Goal: Task Accomplishment & Management: Manage account settings

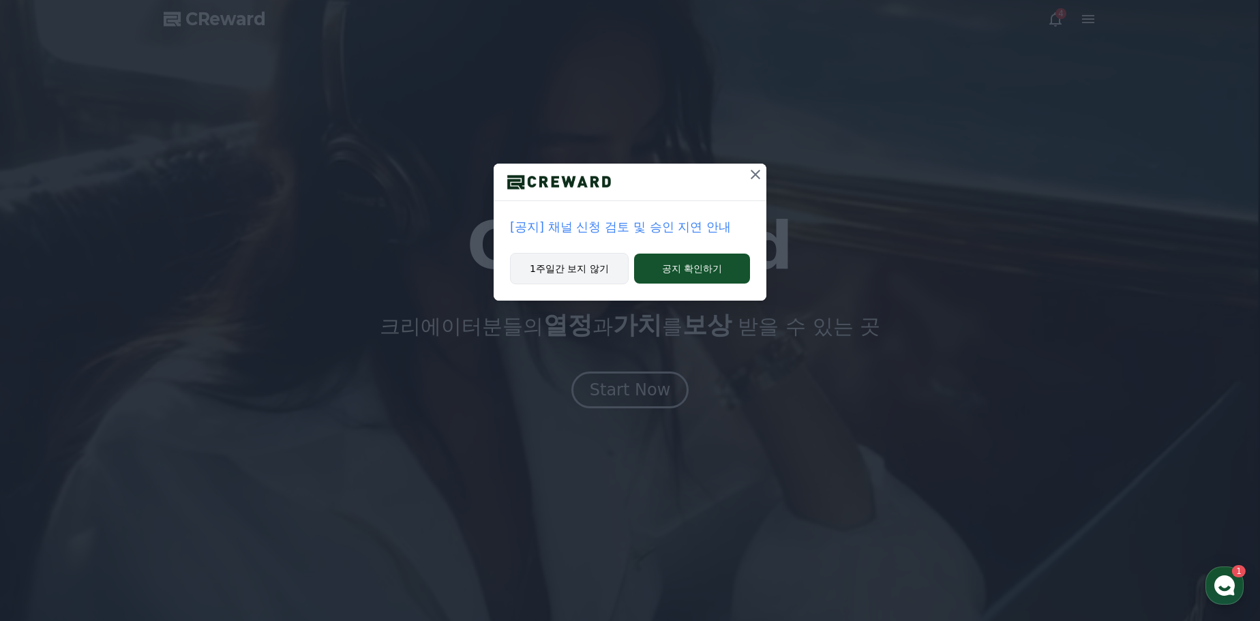
click at [573, 269] on button "1주일간 보지 않기" at bounding box center [569, 268] width 119 height 31
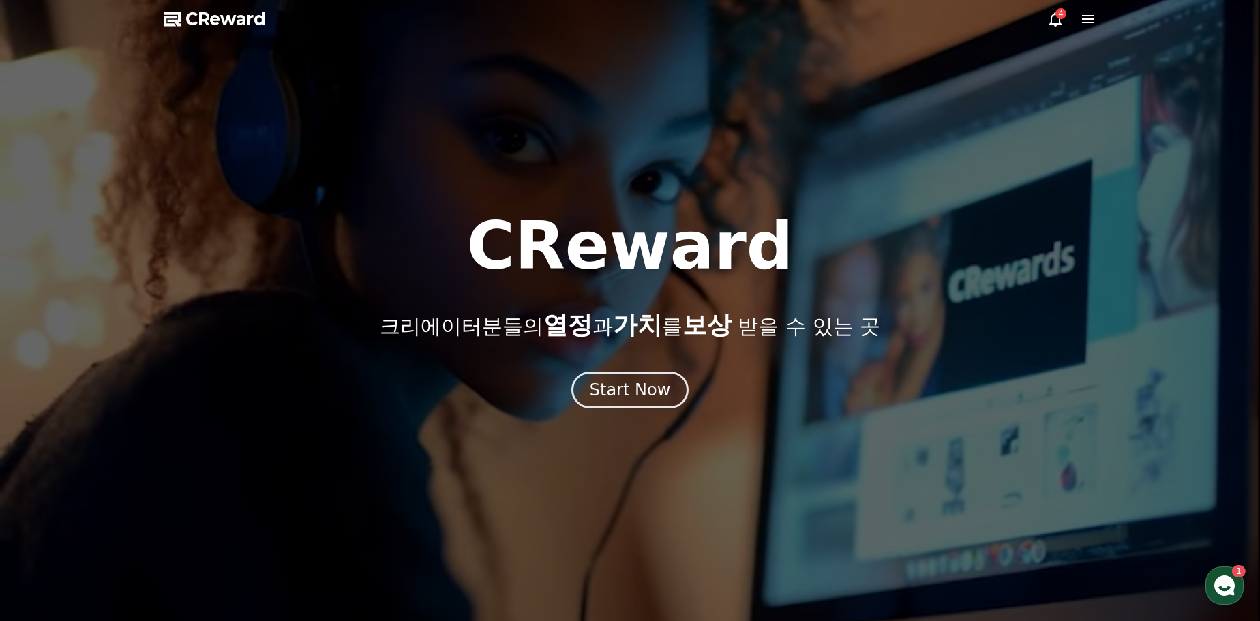
click at [1060, 18] on div "4" at bounding box center [1060, 13] width 11 height 11
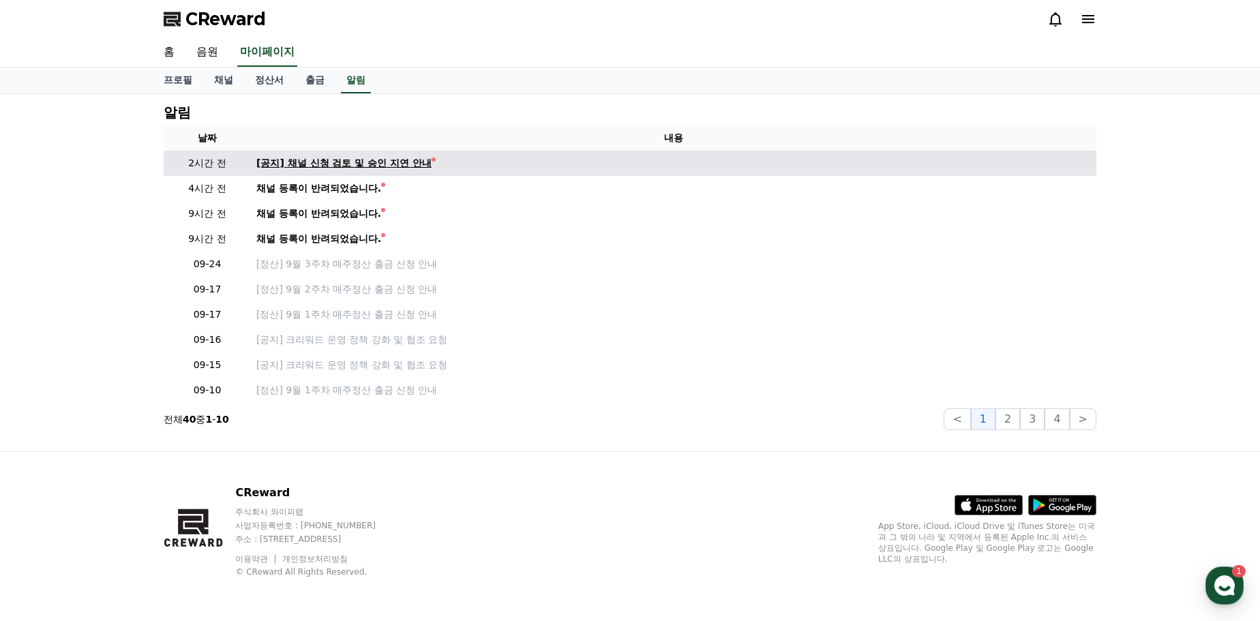
click at [407, 160] on div "[공지] 채널 신청 검토 및 승인 지연 안내" at bounding box center [343, 163] width 175 height 14
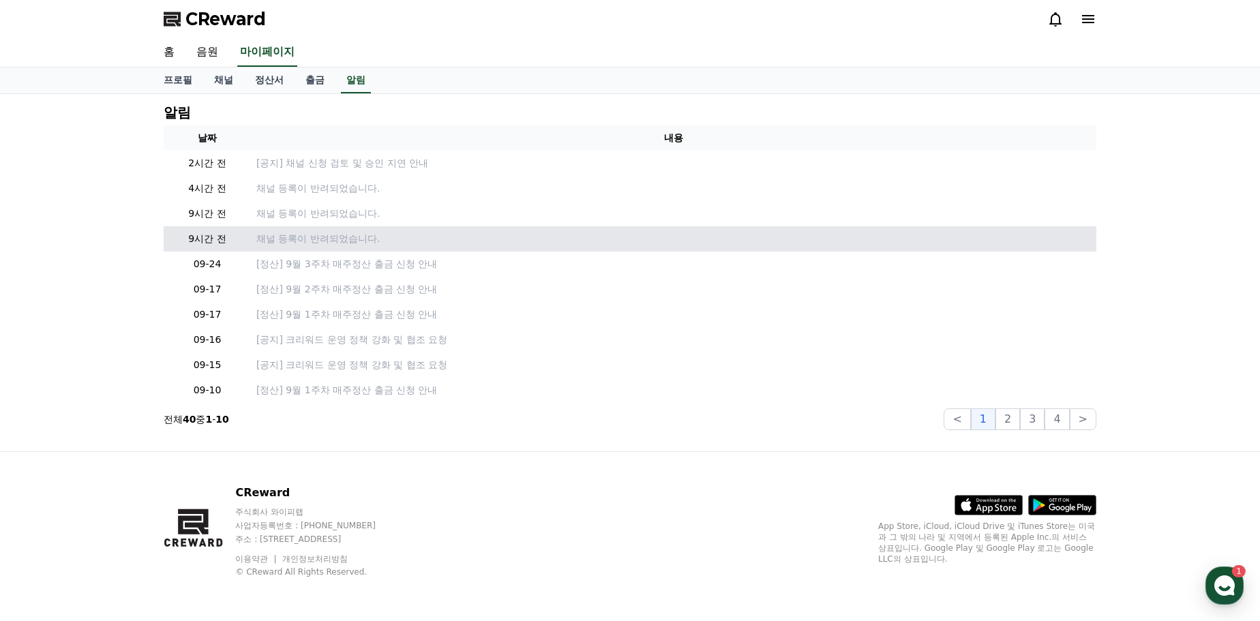
click at [341, 241] on p "채널 등록이 반려되었습니다." at bounding box center [673, 239] width 835 height 14
click at [296, 239] on p "채널 등록이 반려되었습니다." at bounding box center [673, 239] width 835 height 14
click at [198, 237] on p "9시간 전" at bounding box center [207, 239] width 76 height 14
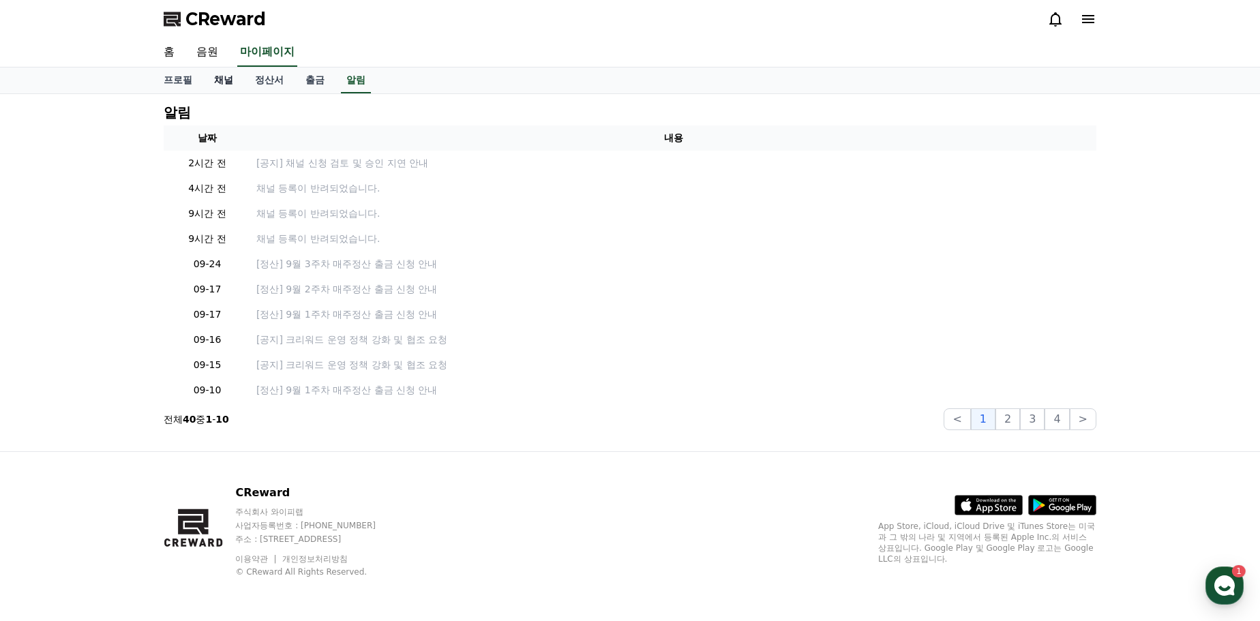
click at [211, 78] on link "채널" at bounding box center [223, 81] width 41 height 26
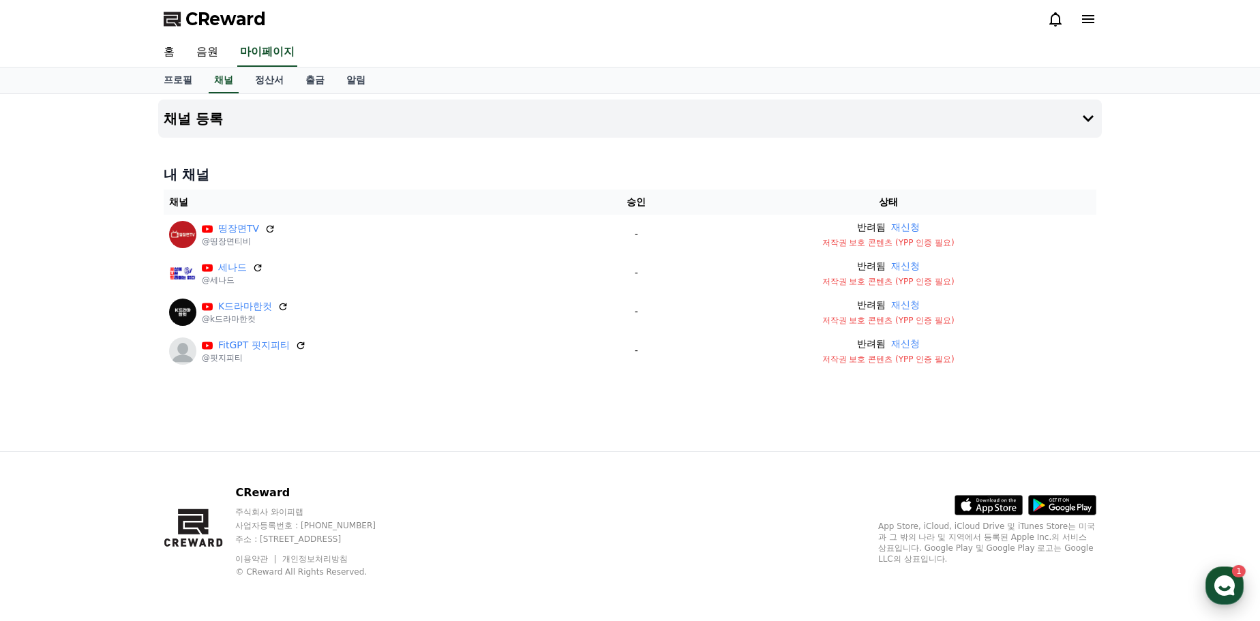
click at [1230, 588] on icon "button" at bounding box center [1224, 585] width 25 height 25
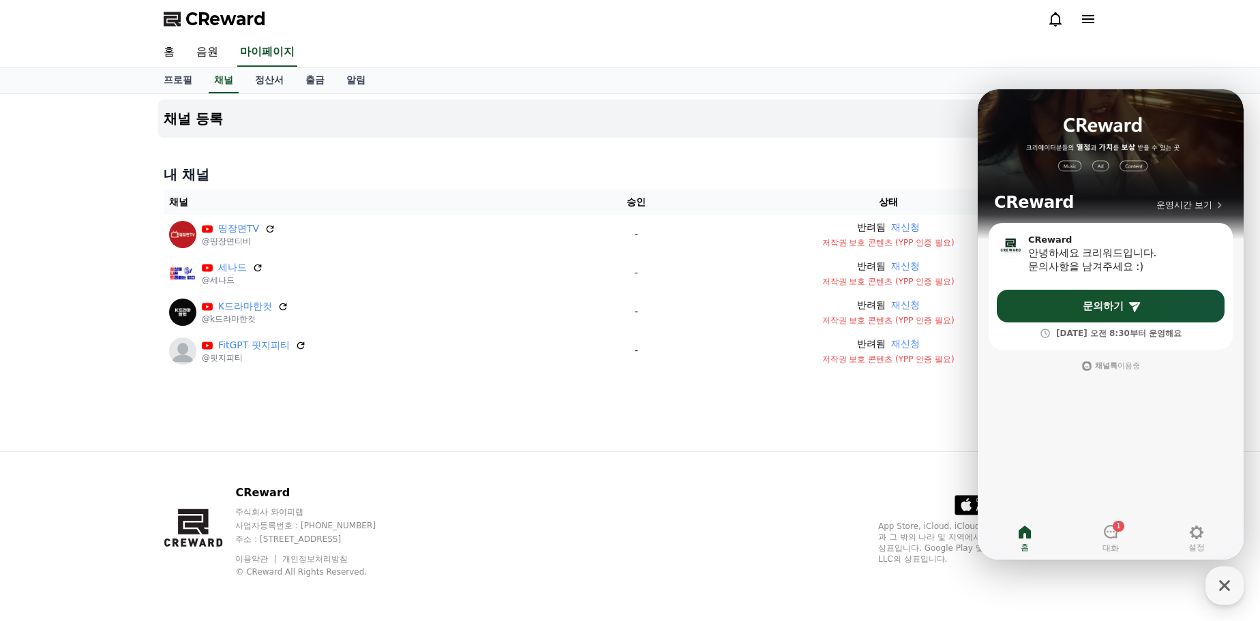
click at [905, 465] on div "CReward 주식회사 와이피랩 사업자등록번호 : [PHONE_NUMBER] 주소 : [STREET_ADDRESS] 이용약관 개인정보처리방침 …" at bounding box center [630, 536] width 955 height 169
click at [908, 432] on div "채널 등록 내 채널 채널 승인 상태 띵장면TV @띵장면티비 - 반려됨 재신청 저작권 보호 콘텐츠 (YPP 인증 필요) 세나드 @세나드 - 반려…" at bounding box center [630, 272] width 955 height 357
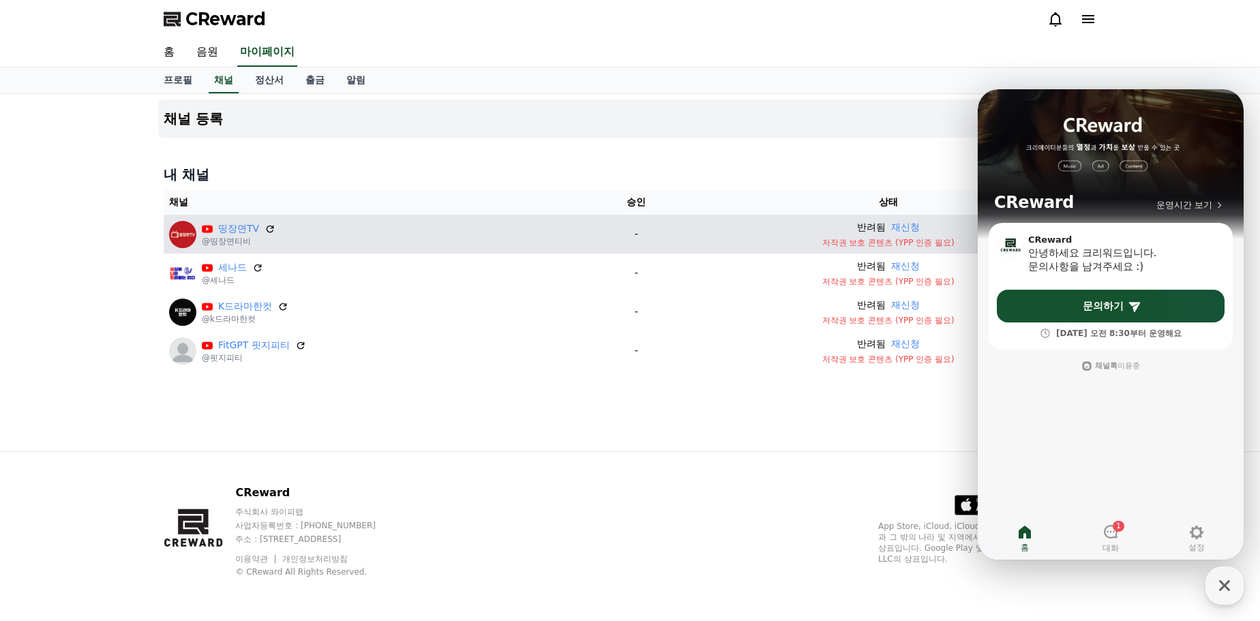
click at [939, 249] on td "반려됨 재신청 저작권 보호 콘텐츠 (YPP 인증 필요)" at bounding box center [888, 234] width 417 height 39
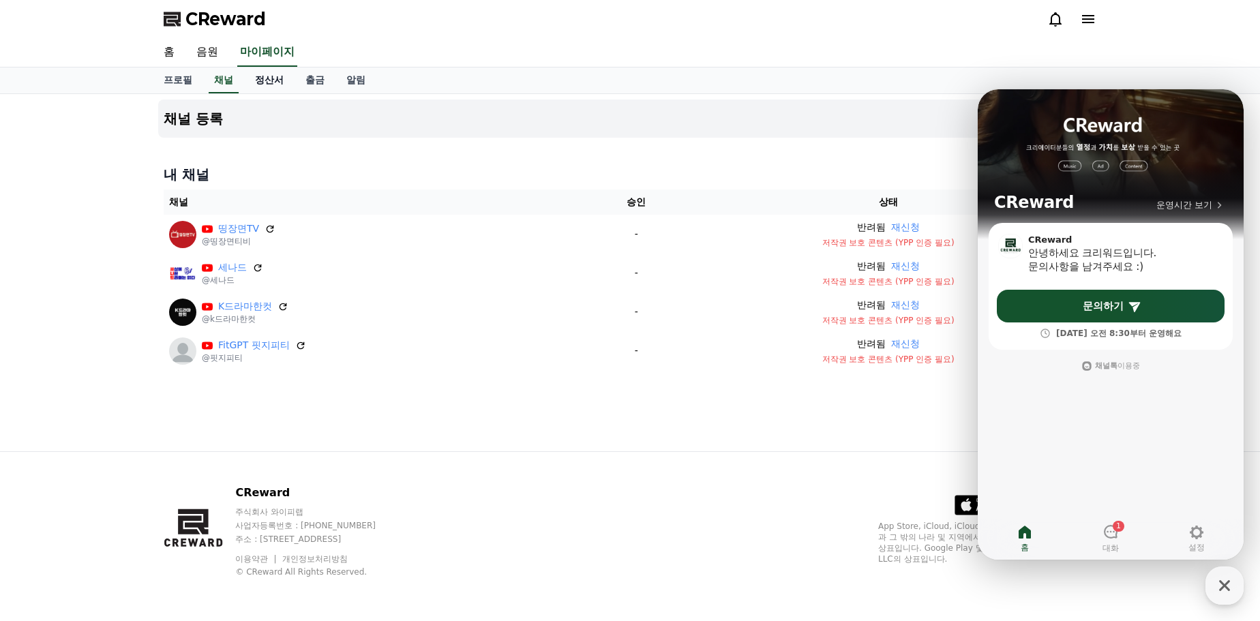
click at [267, 79] on link "정산서" at bounding box center [269, 81] width 50 height 26
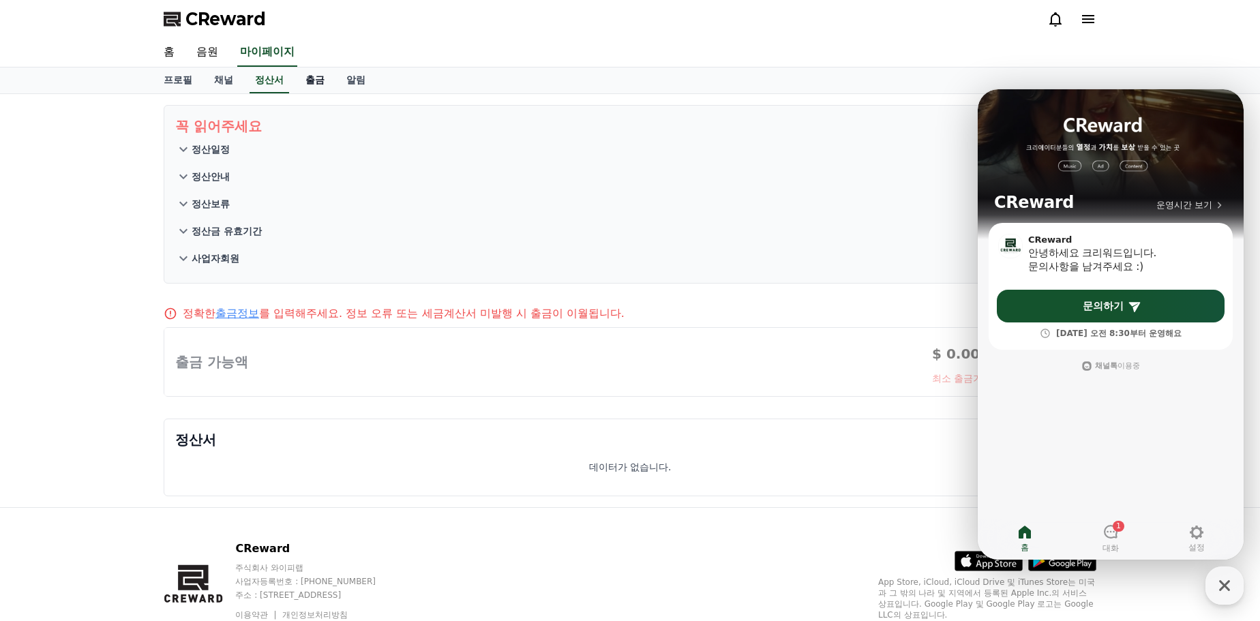
click at [302, 79] on link "출금" at bounding box center [315, 81] width 41 height 26
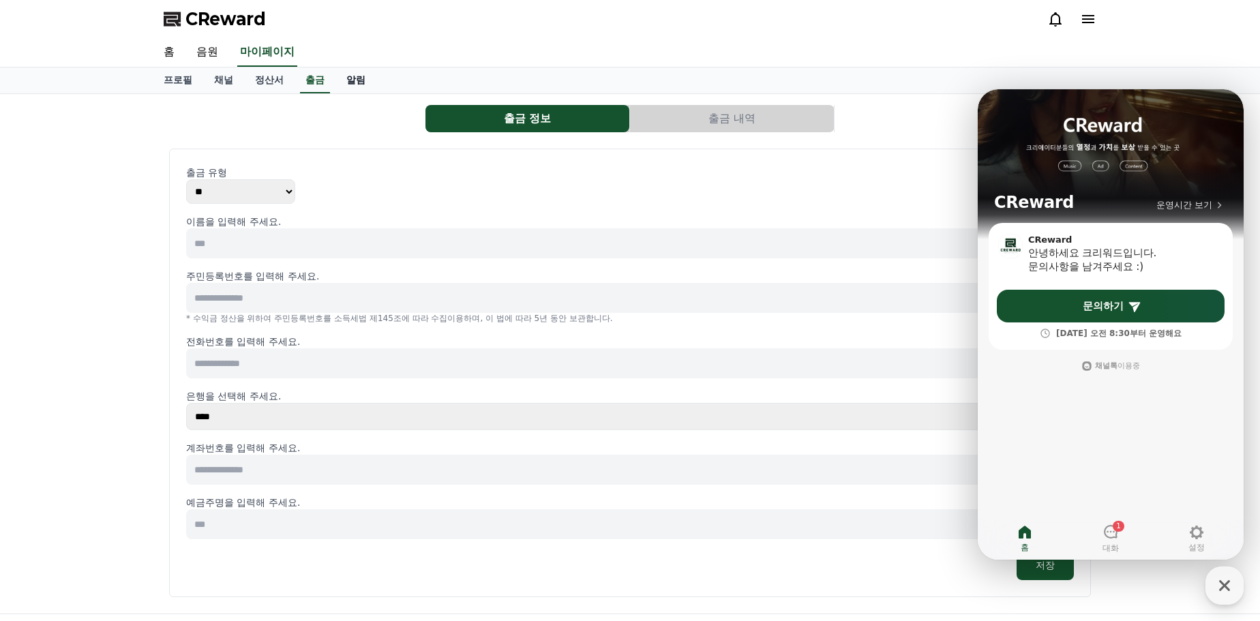
click at [350, 76] on link "알림" at bounding box center [355, 81] width 41 height 26
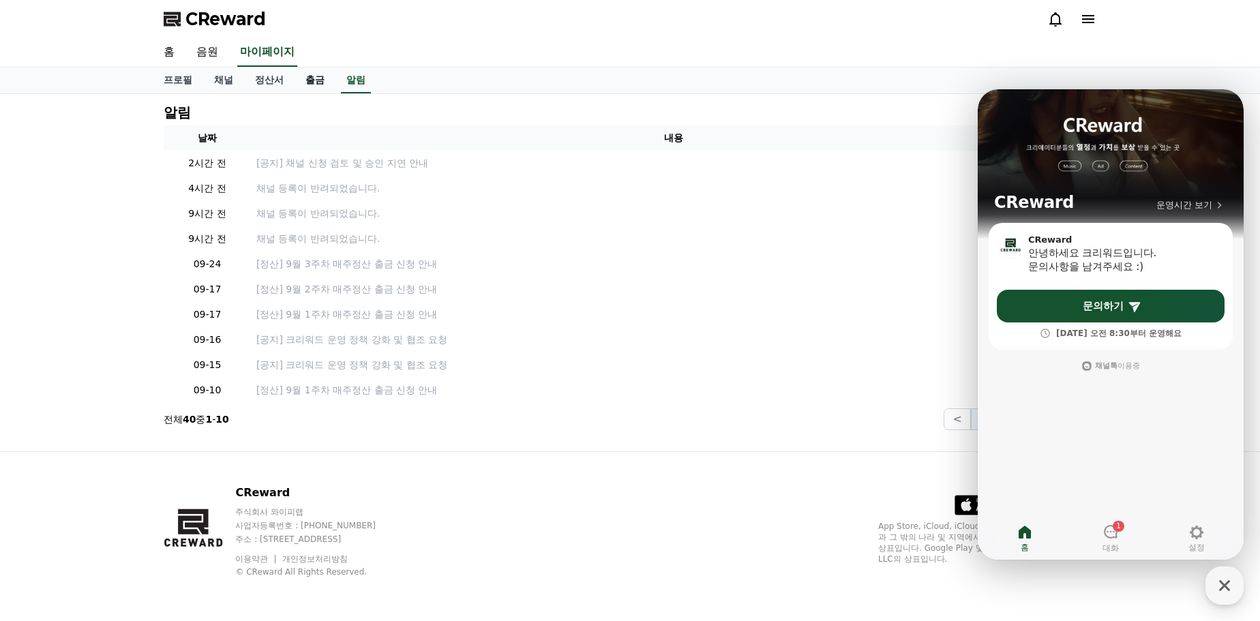
click at [310, 74] on link "출금" at bounding box center [315, 81] width 41 height 26
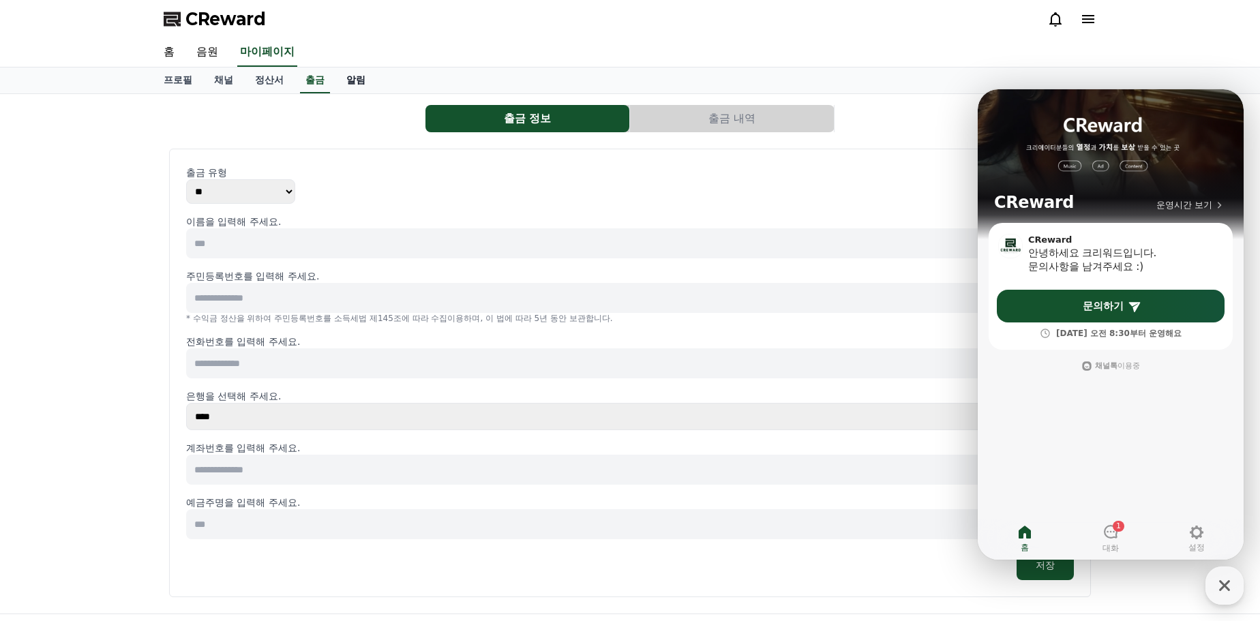
click at [358, 78] on link "알림" at bounding box center [355, 81] width 41 height 26
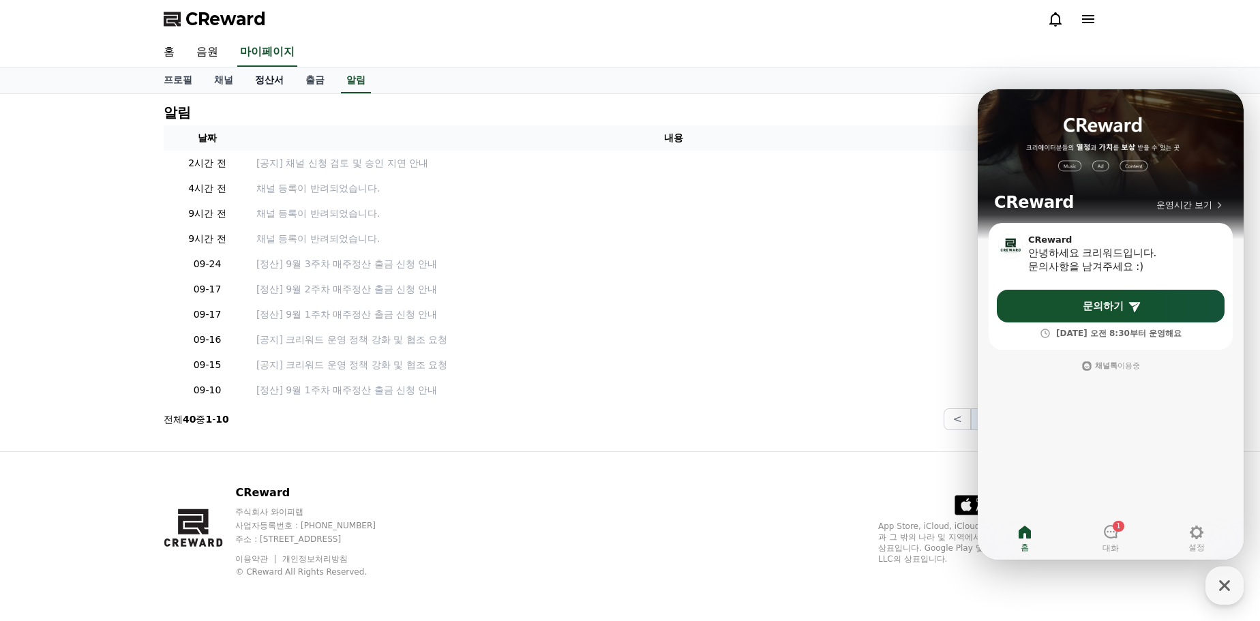
click at [276, 79] on link "정산서" at bounding box center [269, 81] width 50 height 26
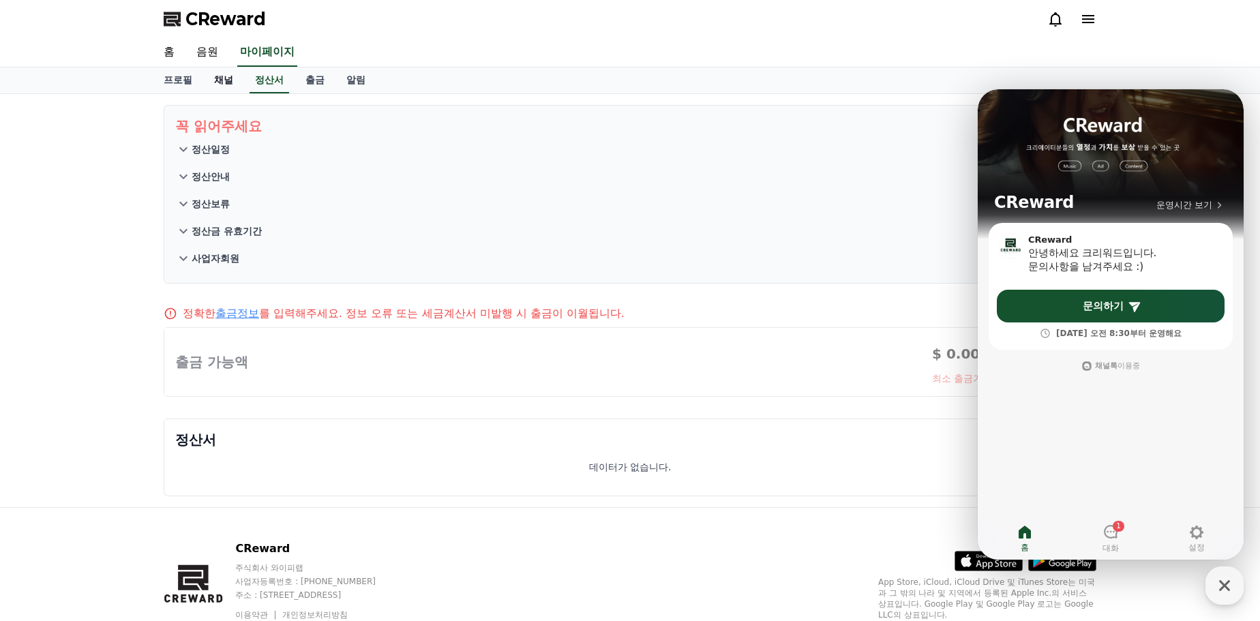
click at [224, 78] on link "채널" at bounding box center [223, 81] width 41 height 26
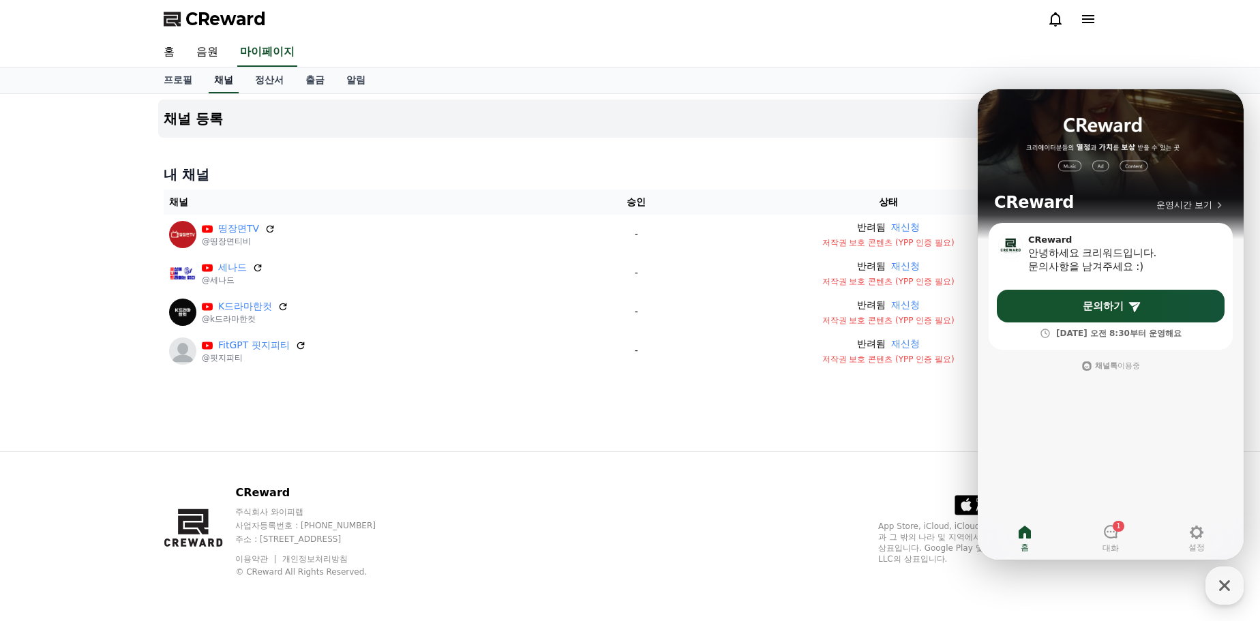
click at [224, 78] on link "채널" at bounding box center [224, 81] width 30 height 26
click at [1050, 580] on div "CReward 주식회사 와이피랩 사업자등록번호 : [PHONE_NUMBER] 주소 : [STREET_ADDRESS] 이용약관 개인정보처리방침 …" at bounding box center [630, 536] width 955 height 169
click at [1237, 592] on div "button" at bounding box center [1224, 586] width 38 height 38
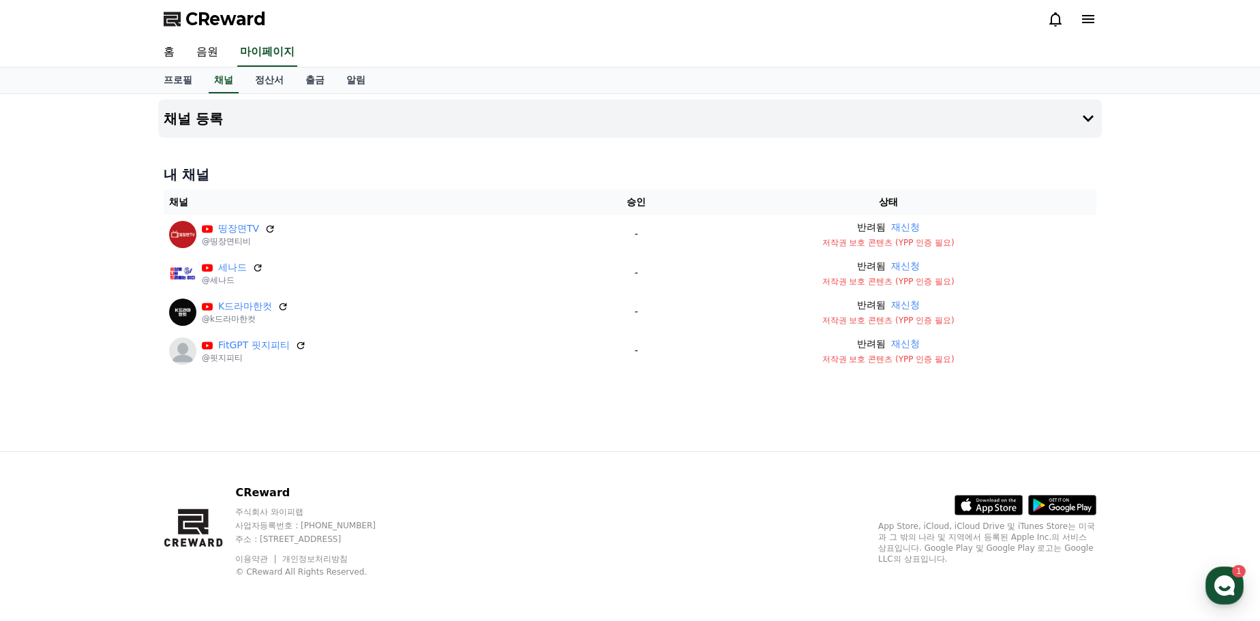
click at [1081, 23] on icon at bounding box center [1088, 19] width 16 height 16
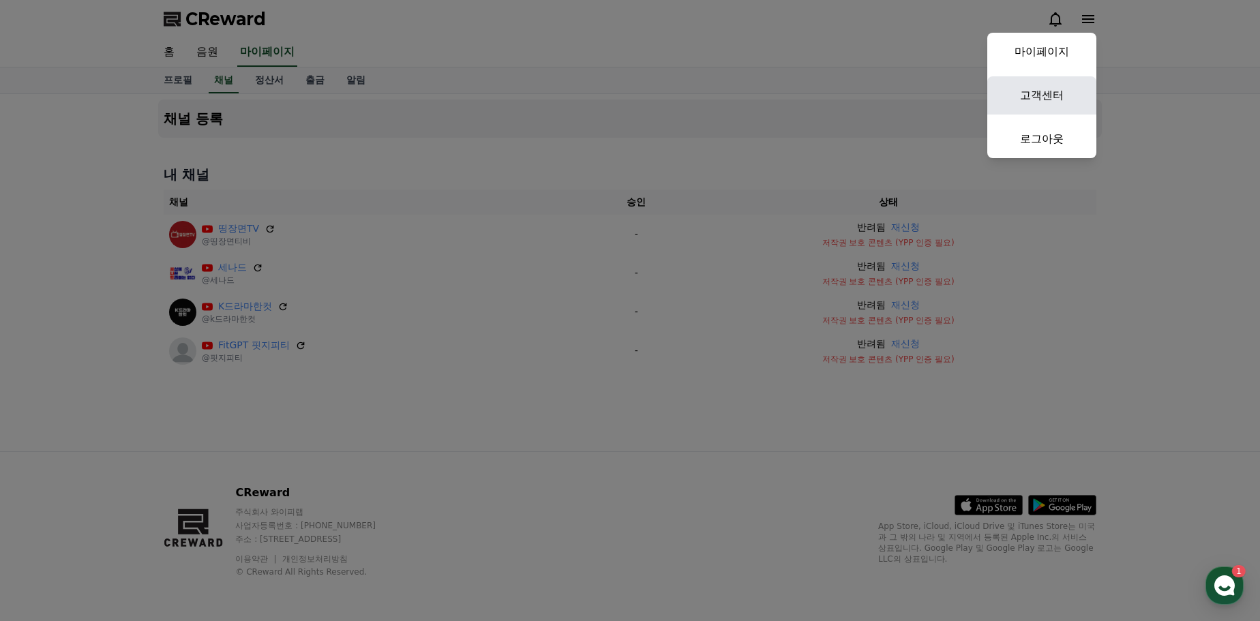
click at [1051, 91] on link "고객센터" at bounding box center [1041, 95] width 109 height 38
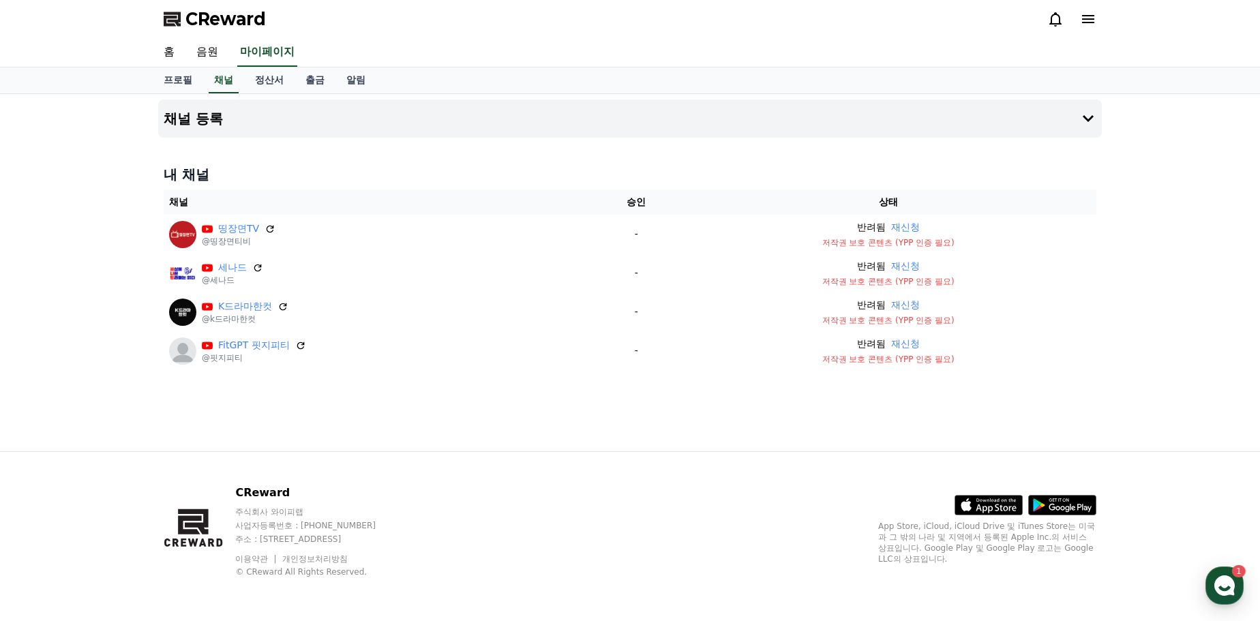
click at [1107, 228] on div "채널 등록 내 채널 채널 승인 상태 띵장면TV @띵장면티비 - 반려됨 재신청 저작권 보호 콘텐츠 (YPP 인증 필요) 세나드 @세나드 - 반려…" at bounding box center [630, 272] width 955 height 357
click at [370, 76] on link "알림" at bounding box center [355, 81] width 41 height 26
click at [359, 79] on link "알림" at bounding box center [356, 81] width 30 height 26
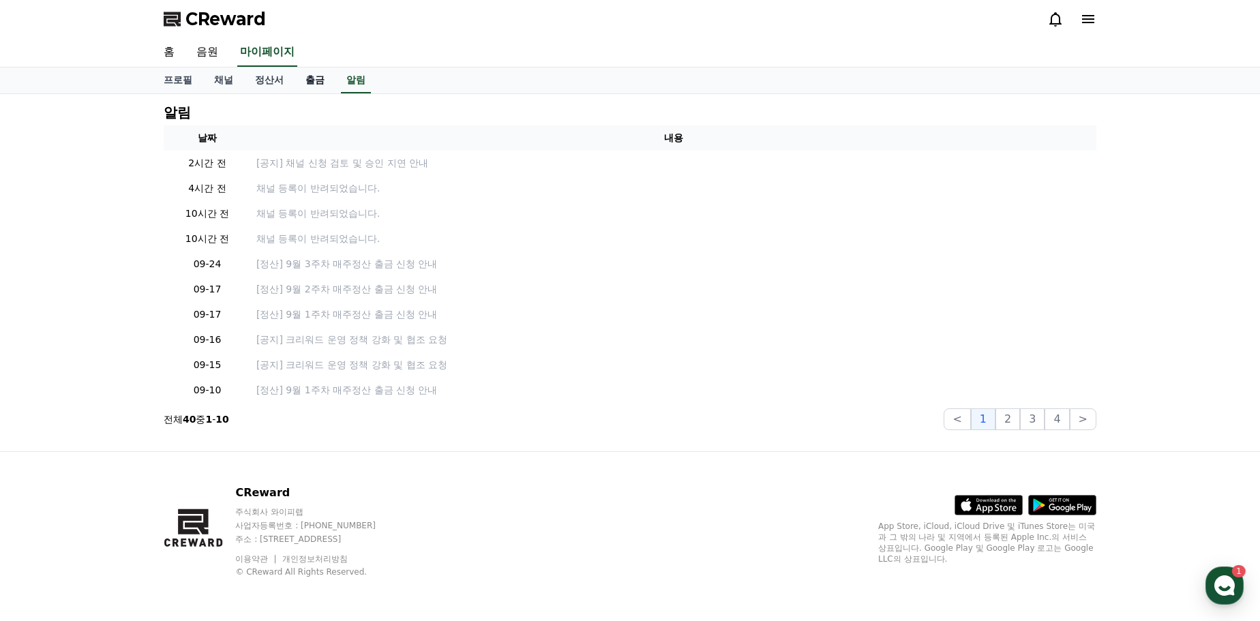
click at [322, 91] on link "출금" at bounding box center [315, 81] width 41 height 26
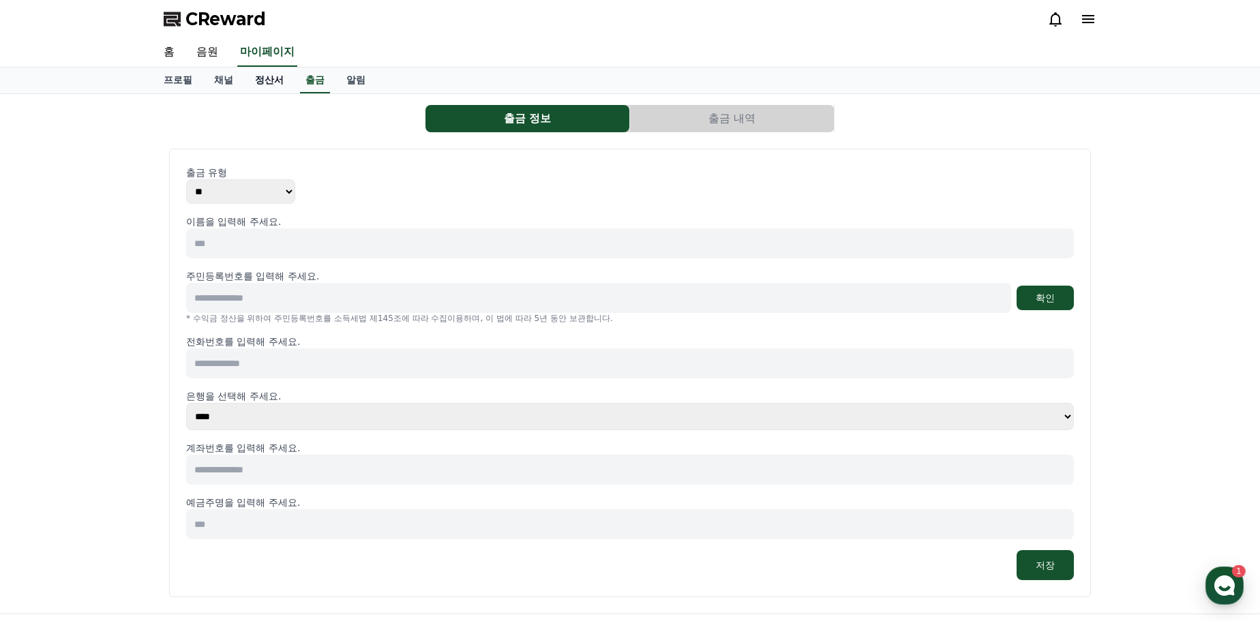
click at [271, 83] on link "정산서" at bounding box center [269, 81] width 50 height 26
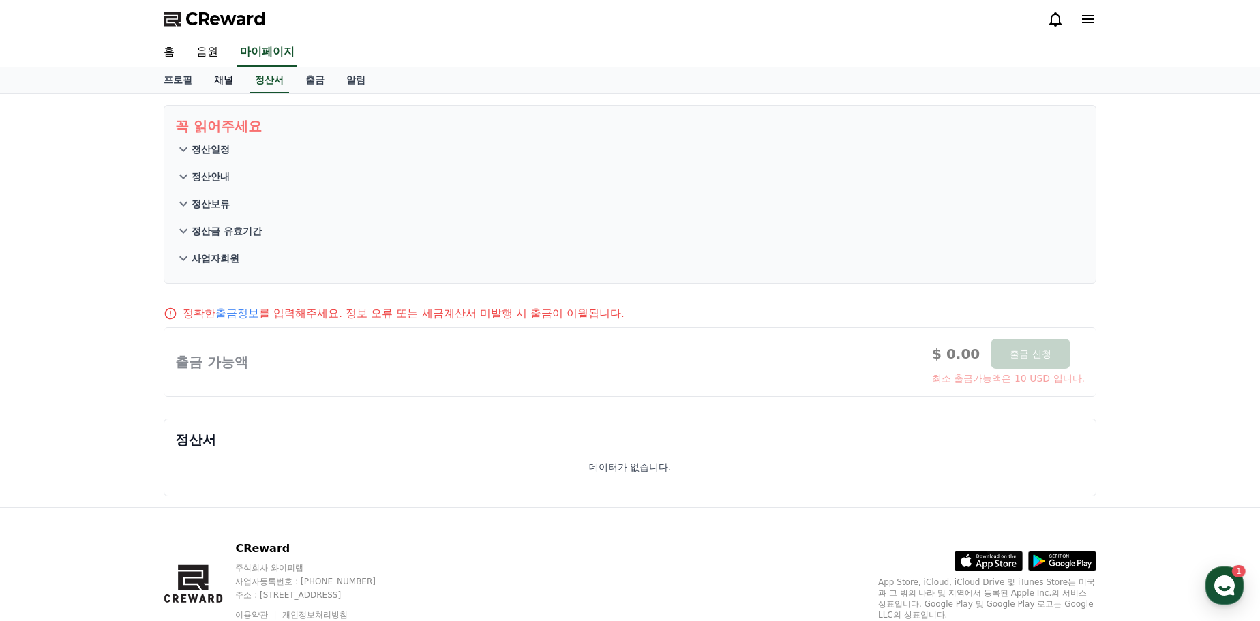
click at [217, 78] on link "채널" at bounding box center [223, 81] width 41 height 26
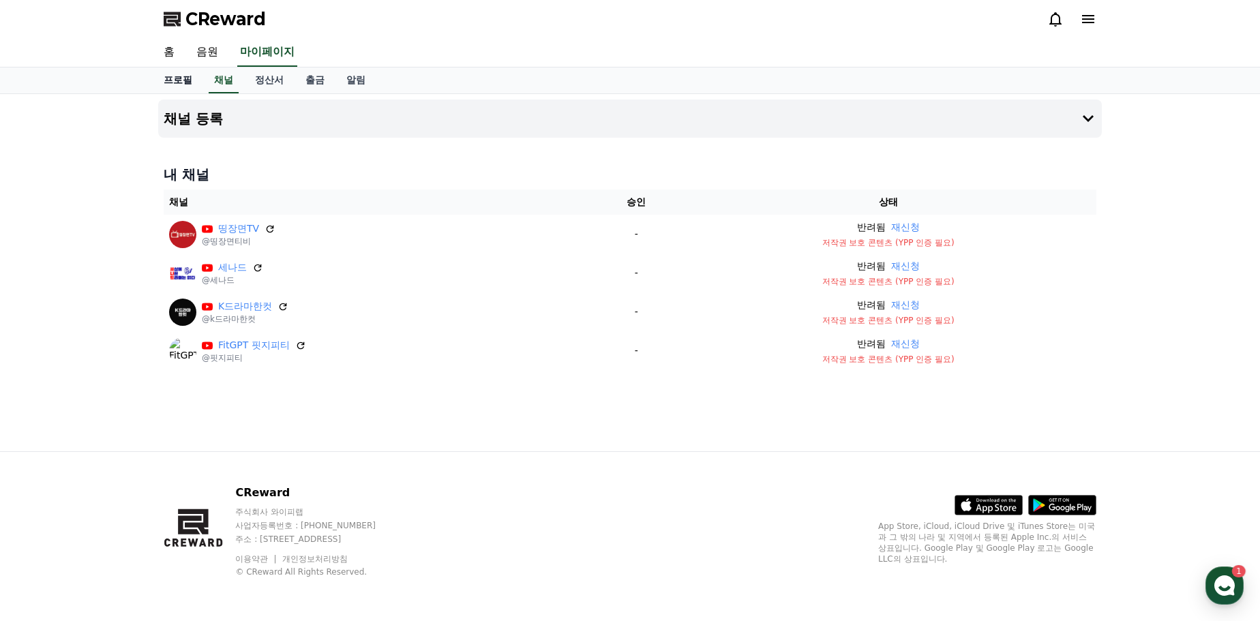
click at [177, 77] on link "프로필" at bounding box center [178, 81] width 50 height 26
select select "**********"
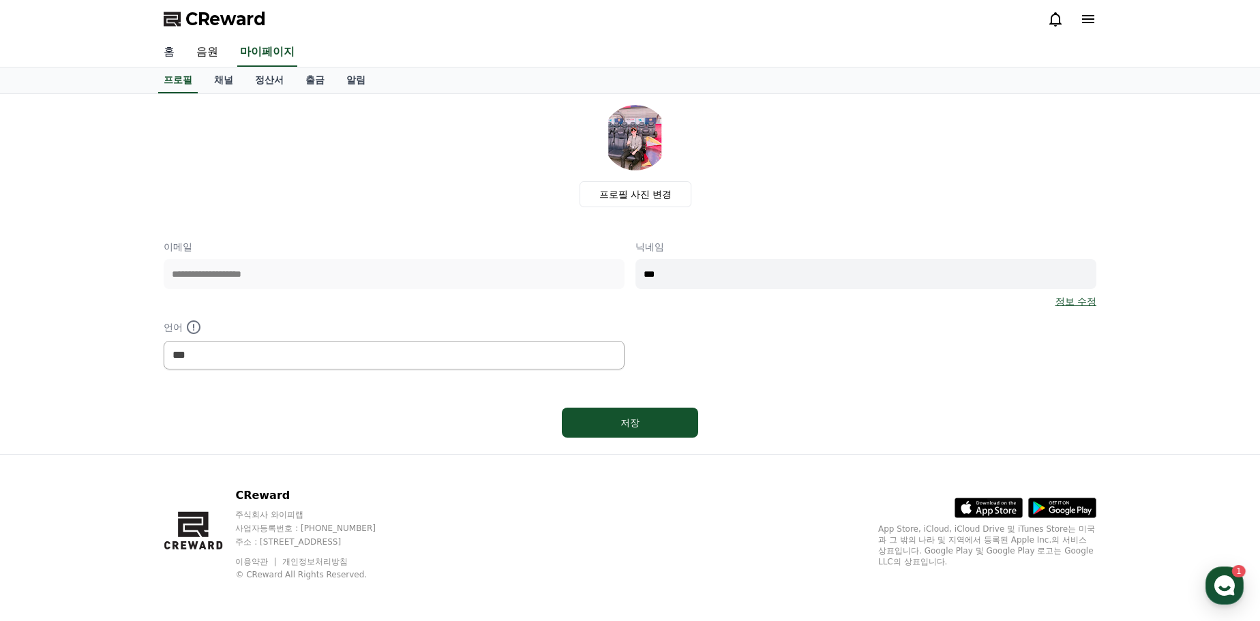
click at [177, 53] on link "홈" at bounding box center [169, 52] width 33 height 29
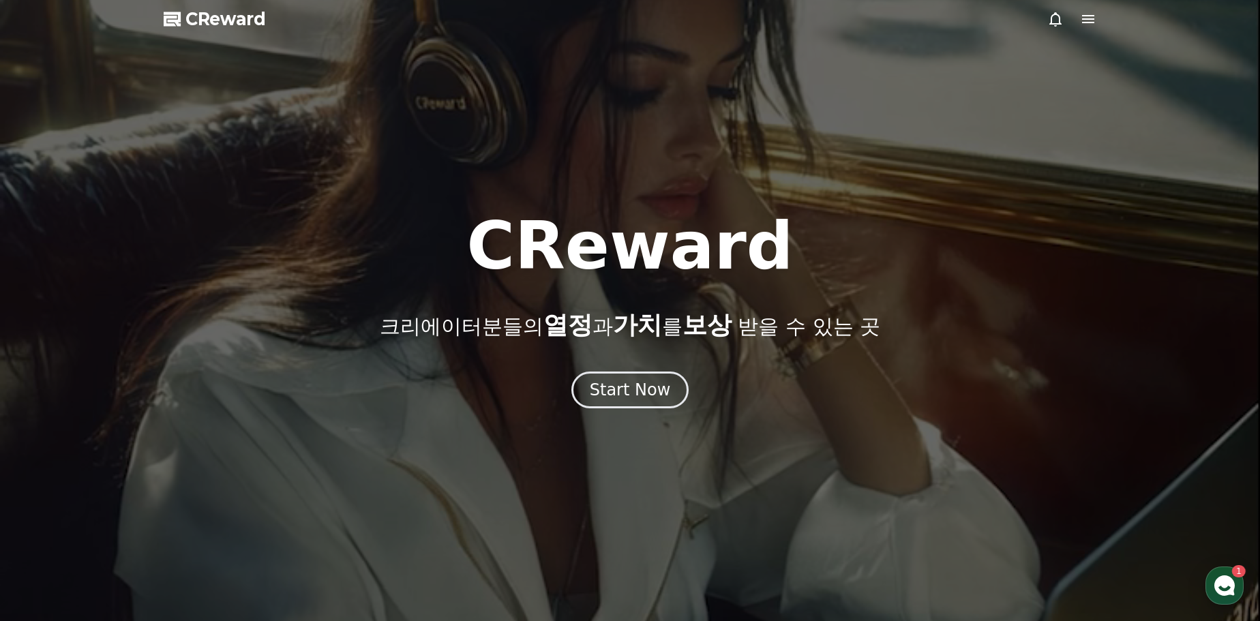
click at [1091, 18] on icon at bounding box center [1088, 19] width 12 height 8
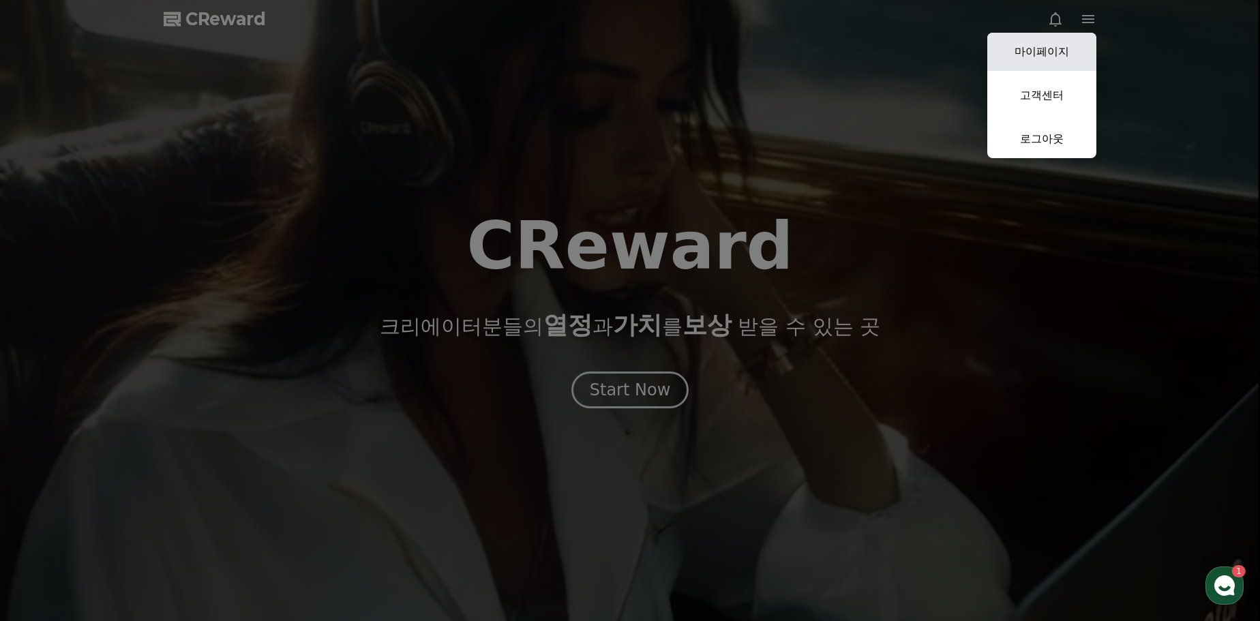
click at [1068, 58] on link "마이페이지" at bounding box center [1041, 52] width 109 height 38
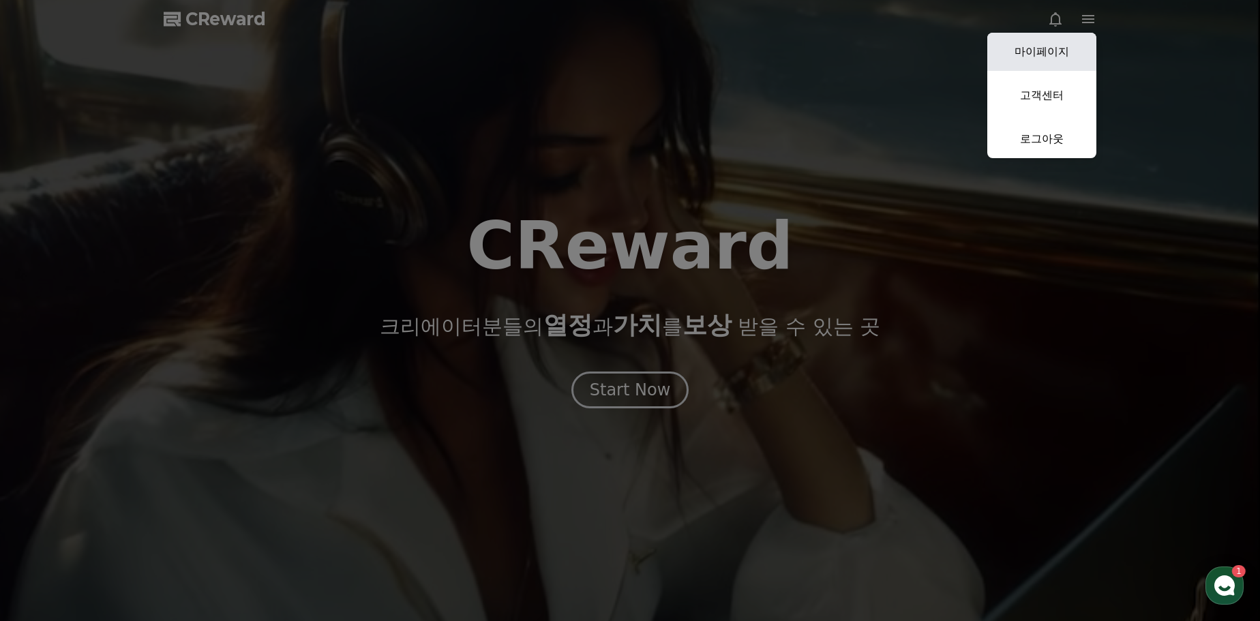
select select "**********"
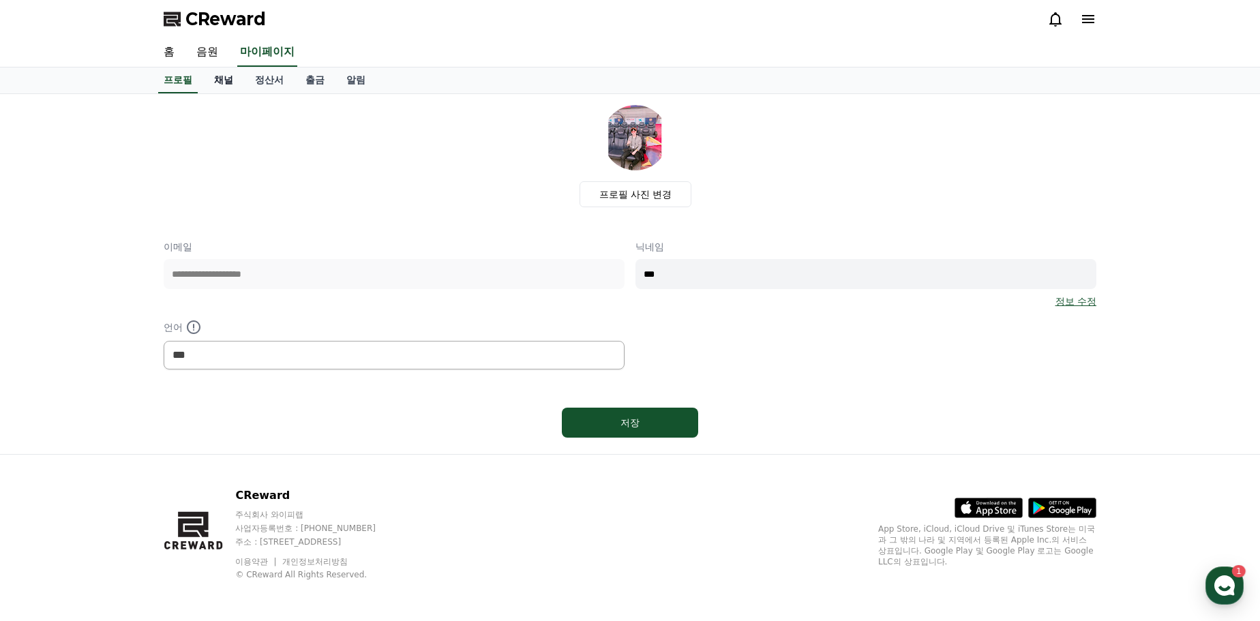
click at [218, 82] on link "채널" at bounding box center [223, 81] width 41 height 26
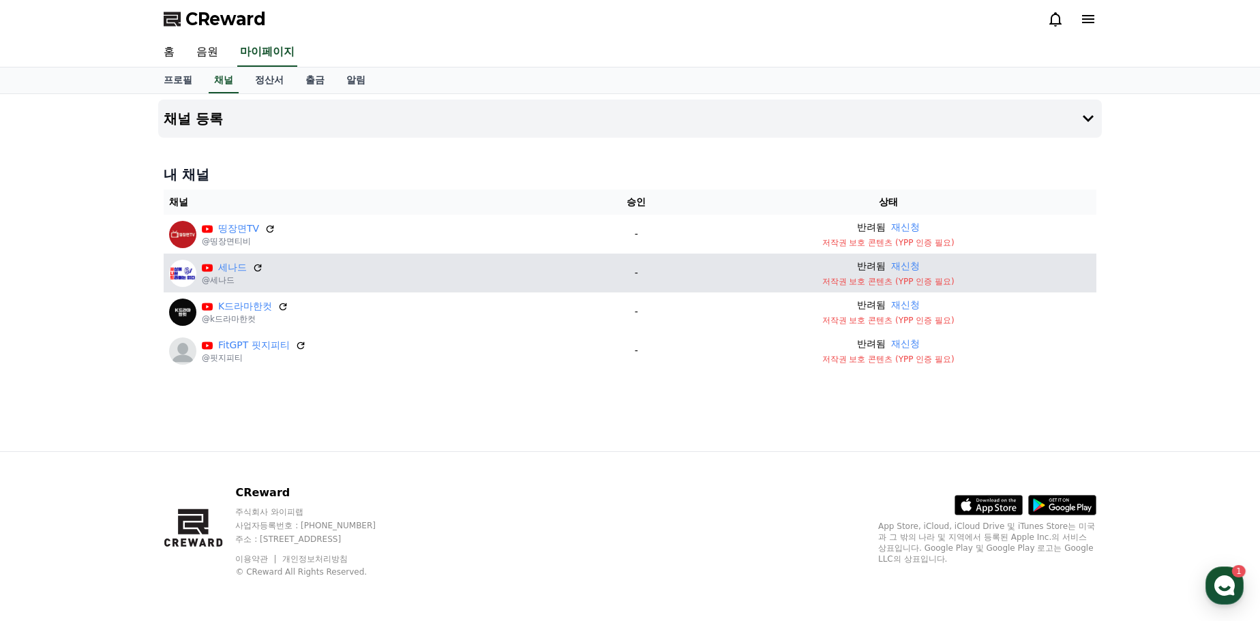
click at [931, 285] on p "저작권 보호 콘텐츠 (YPP 인증 필요)" at bounding box center [888, 281] width 406 height 11
click at [902, 282] on p "저작권 보호 콘텐츠 (YPP 인증 필요)" at bounding box center [888, 281] width 406 height 11
click at [1068, 292] on td "반려됨 재신청 저작권 보호 콘텐츠 (YPP 인증 필요)" at bounding box center [888, 273] width 417 height 39
